Goal: Check status: Check status

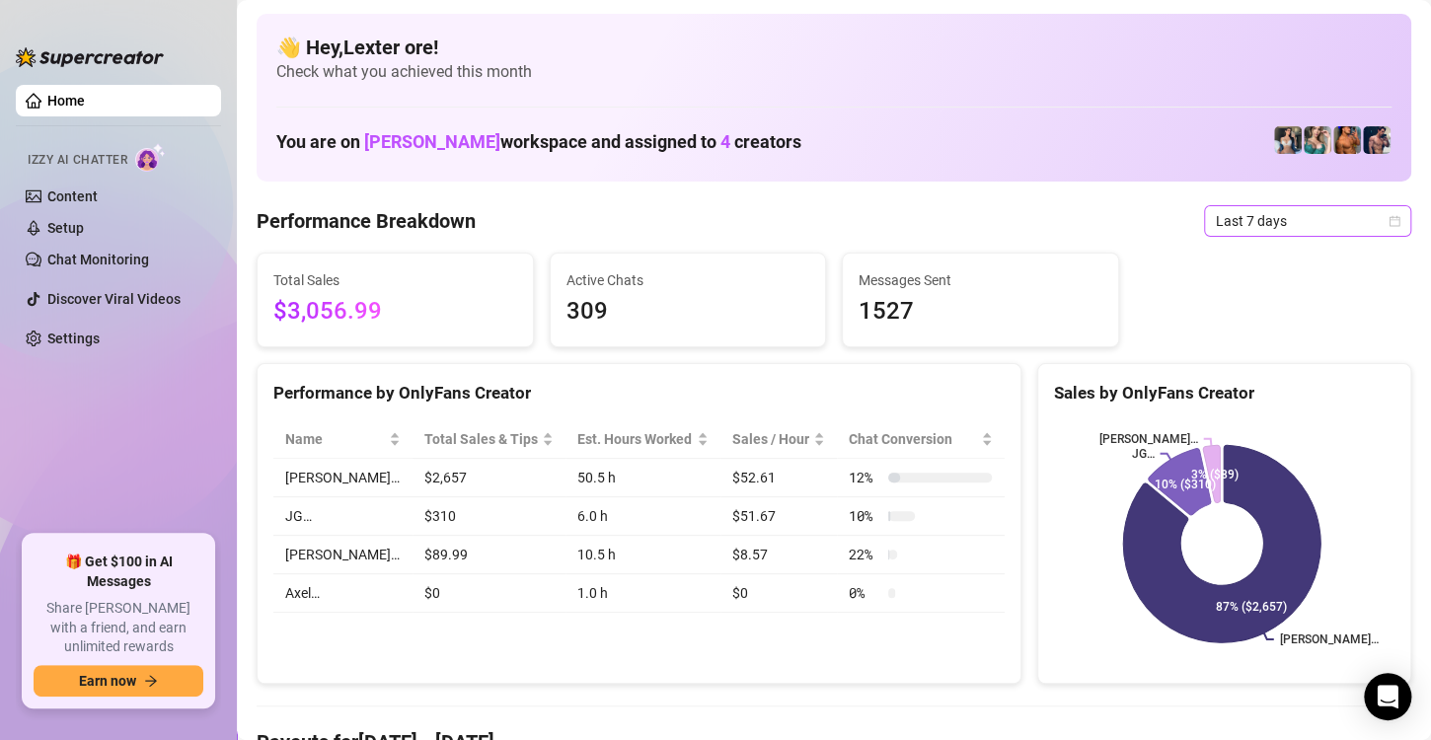
click at [1256, 217] on span "Last 7 days" at bounding box center [1308, 221] width 184 height 30
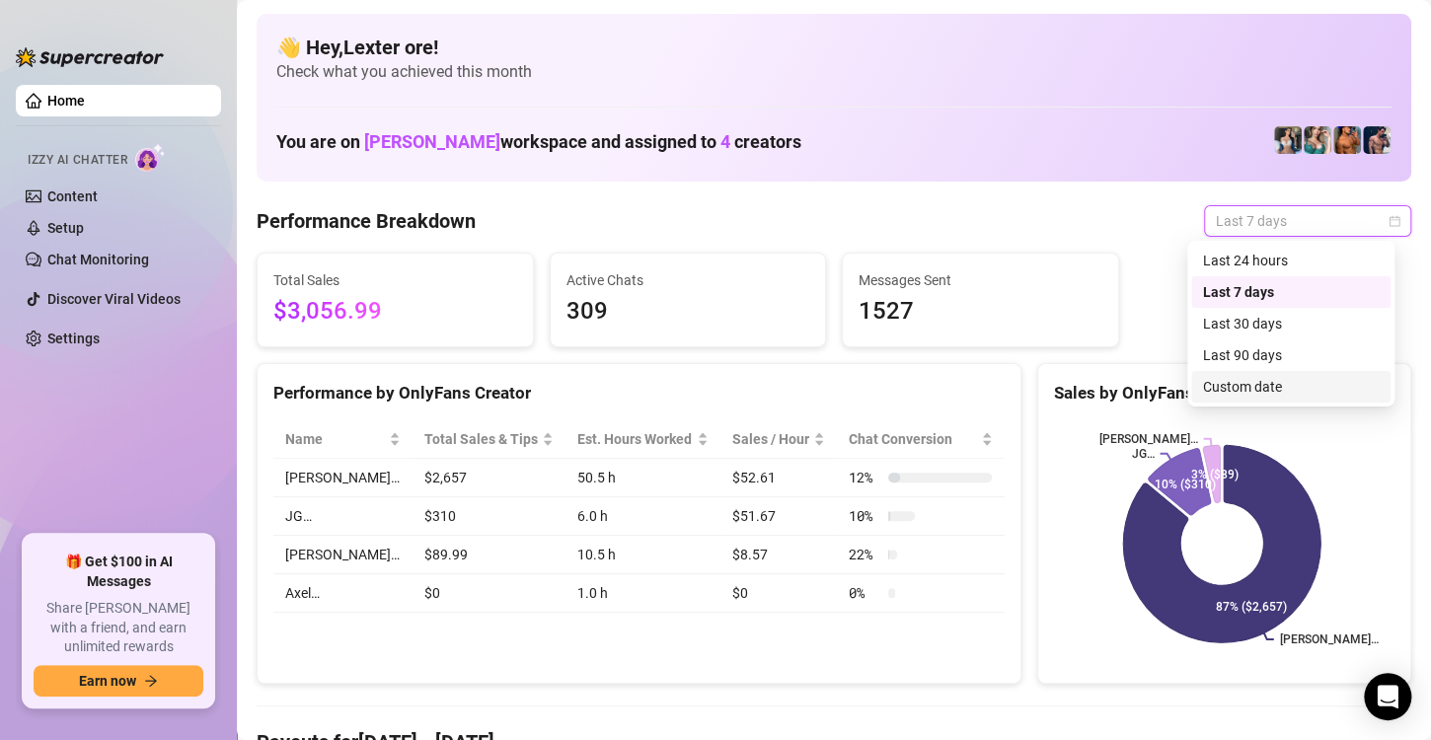
click at [1229, 383] on div "Custom date" at bounding box center [1291, 387] width 176 height 22
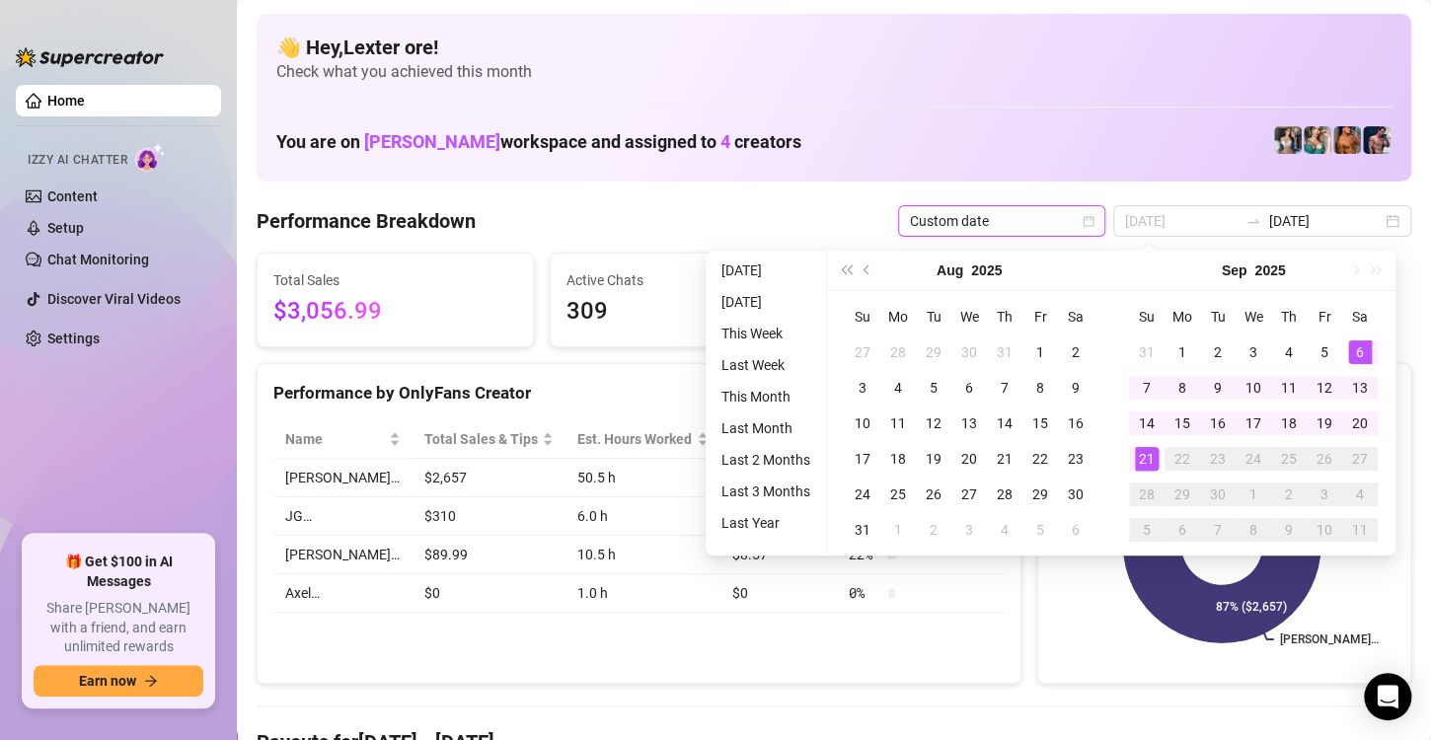
type input "[DATE]"
click at [1146, 469] on div "21" at bounding box center [1147, 459] width 24 height 24
click at [1148, 466] on div "21" at bounding box center [1147, 459] width 24 height 24
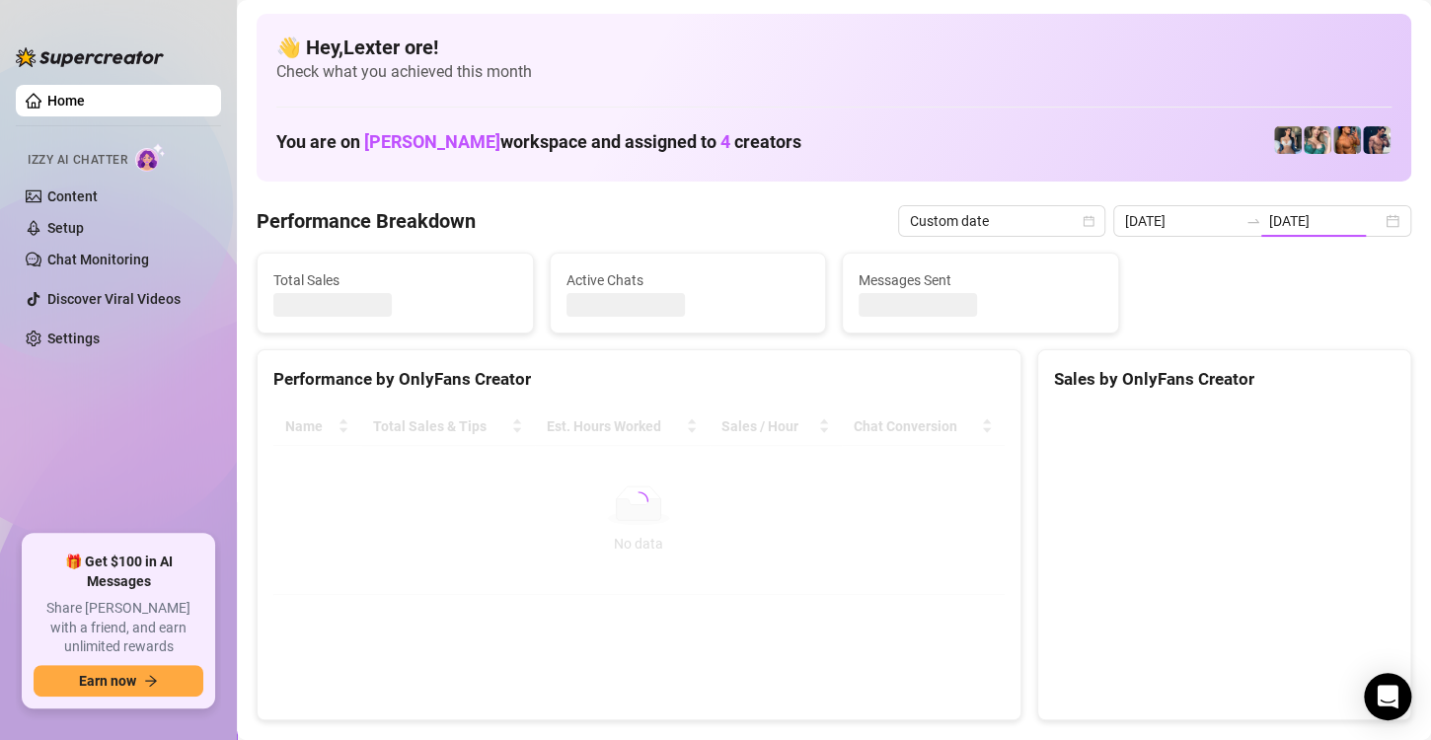
type input "[DATE]"
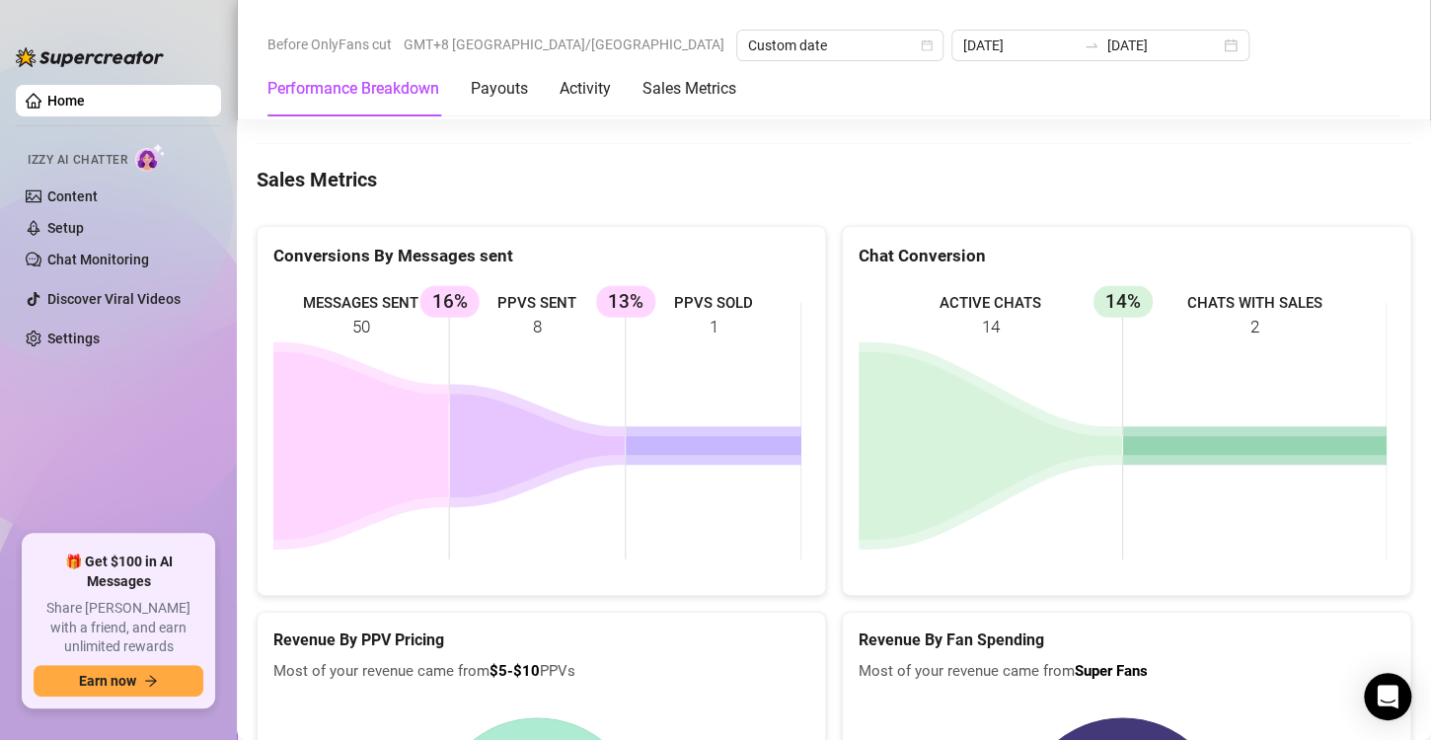
scroll to position [2566, 0]
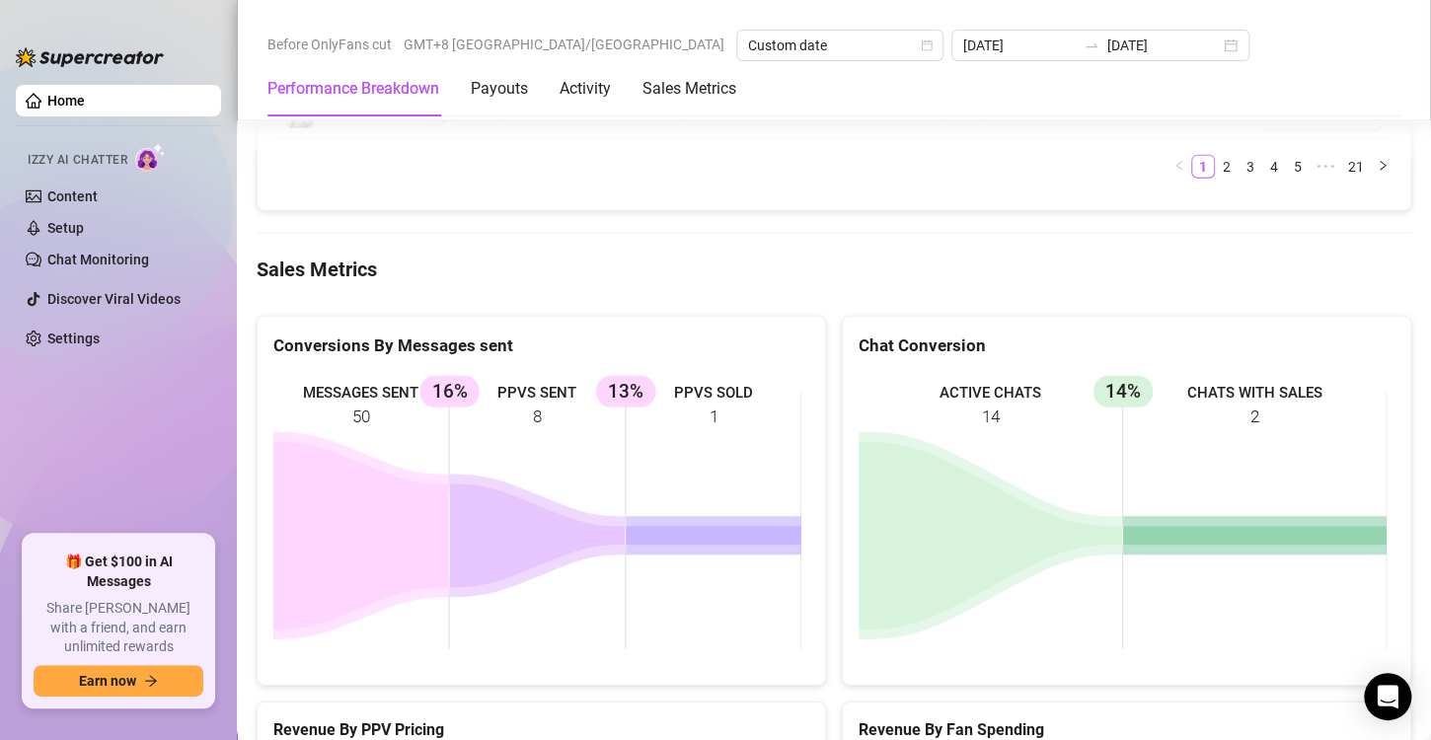
click at [152, 491] on ul "Home Izzy AI Chatter Content Setup Chat Monitoring Discover Viral Videos Settin…" at bounding box center [118, 302] width 205 height 450
